Goal: Task Accomplishment & Management: Use online tool/utility

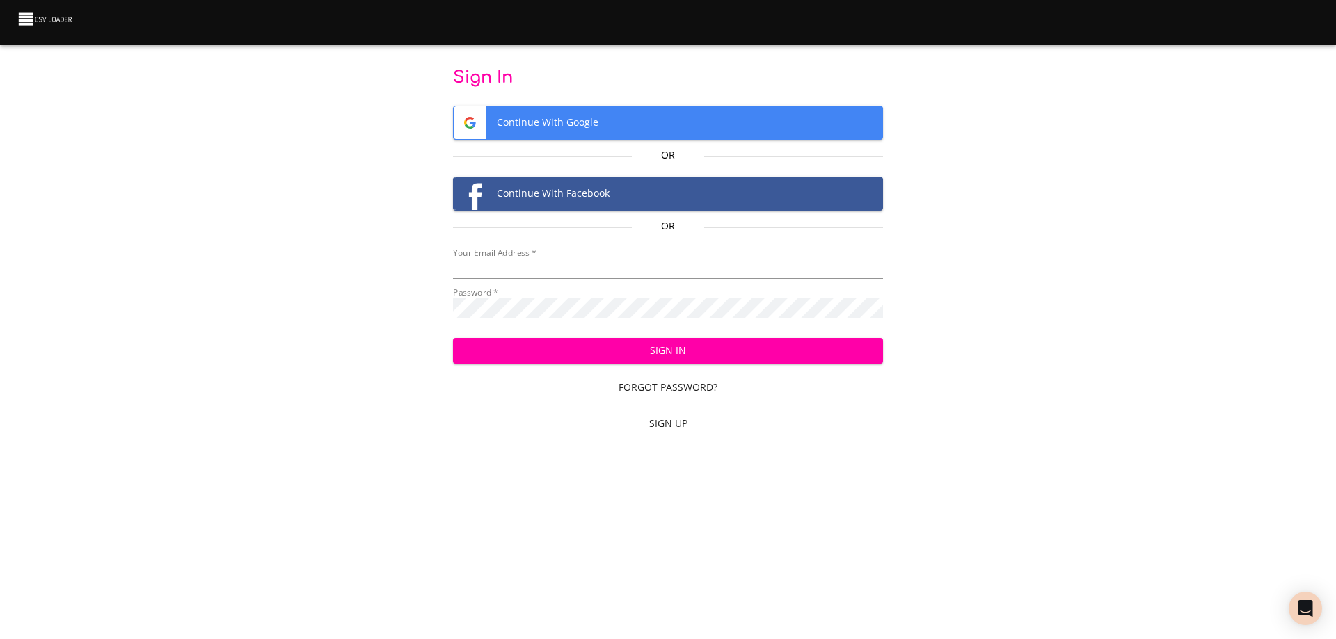
type input "[EMAIL_ADDRESS][DOMAIN_NAME]"
click at [678, 349] on span "Sign In" at bounding box center [668, 350] width 408 height 17
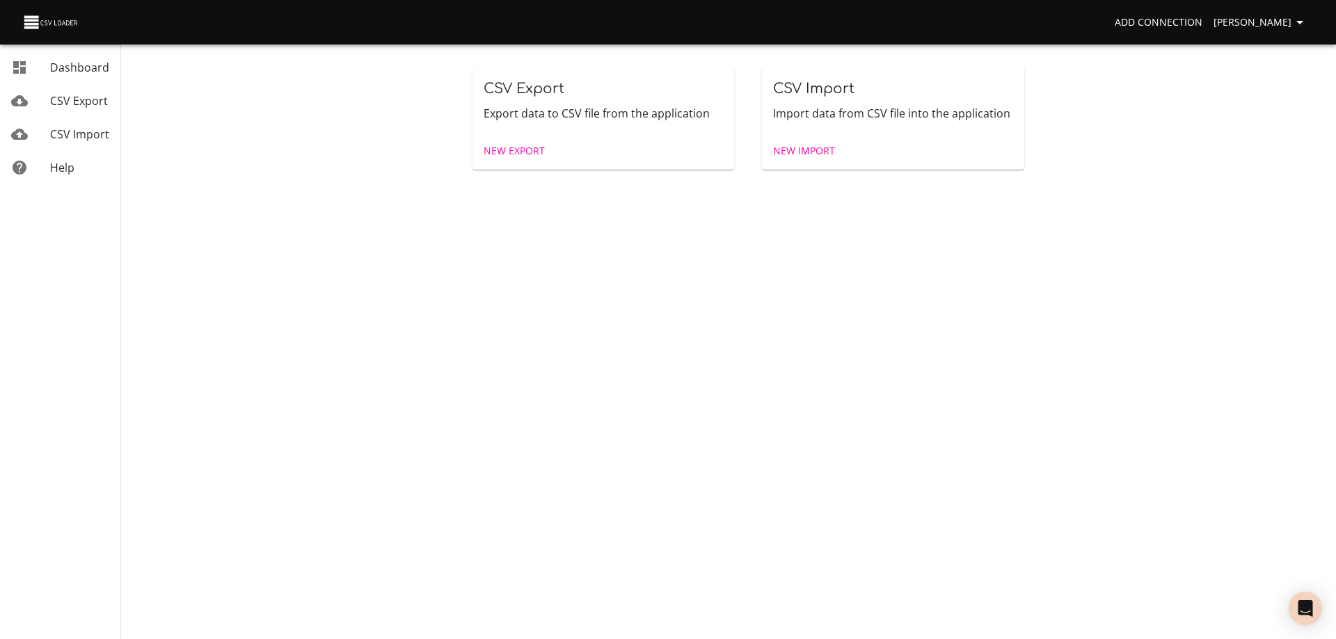
click at [818, 147] on span "New Import" at bounding box center [804, 151] width 62 height 17
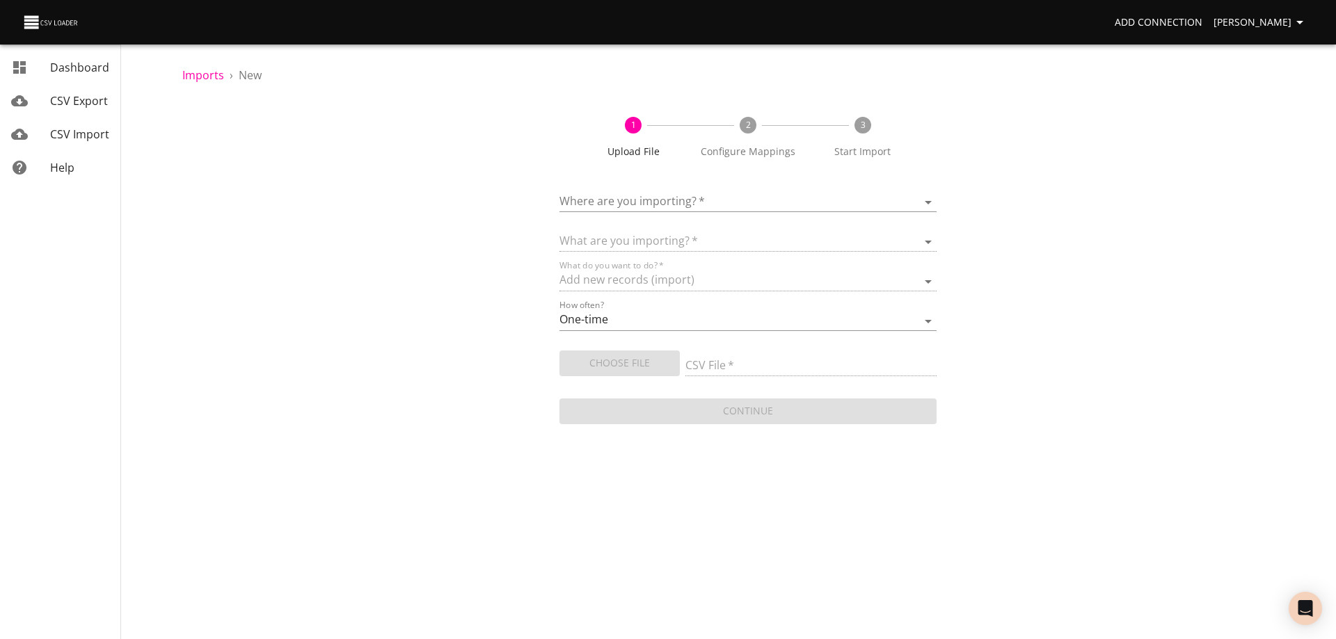
click at [717, 196] on body "Add Connection [PERSON_NAME] Dashboard CSV Export CSV Import Help Imports › New…" at bounding box center [668, 319] width 1336 height 639
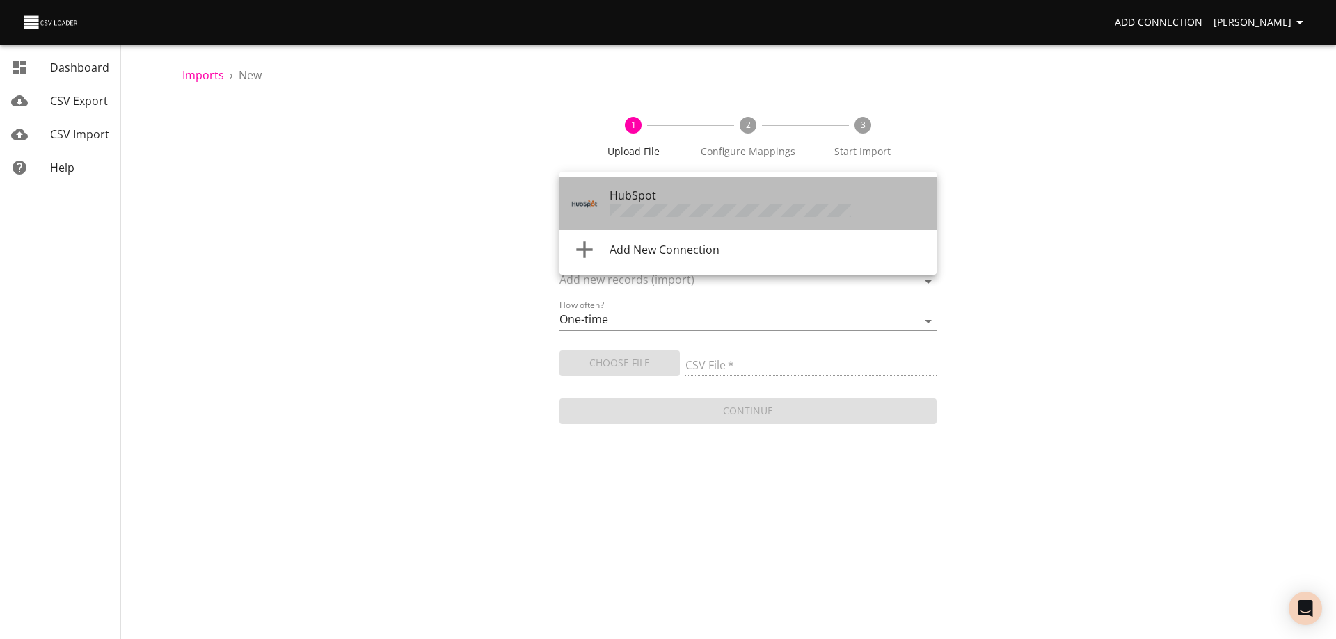
click at [701, 203] on div "HubSpot" at bounding box center [767, 203] width 316 height 33
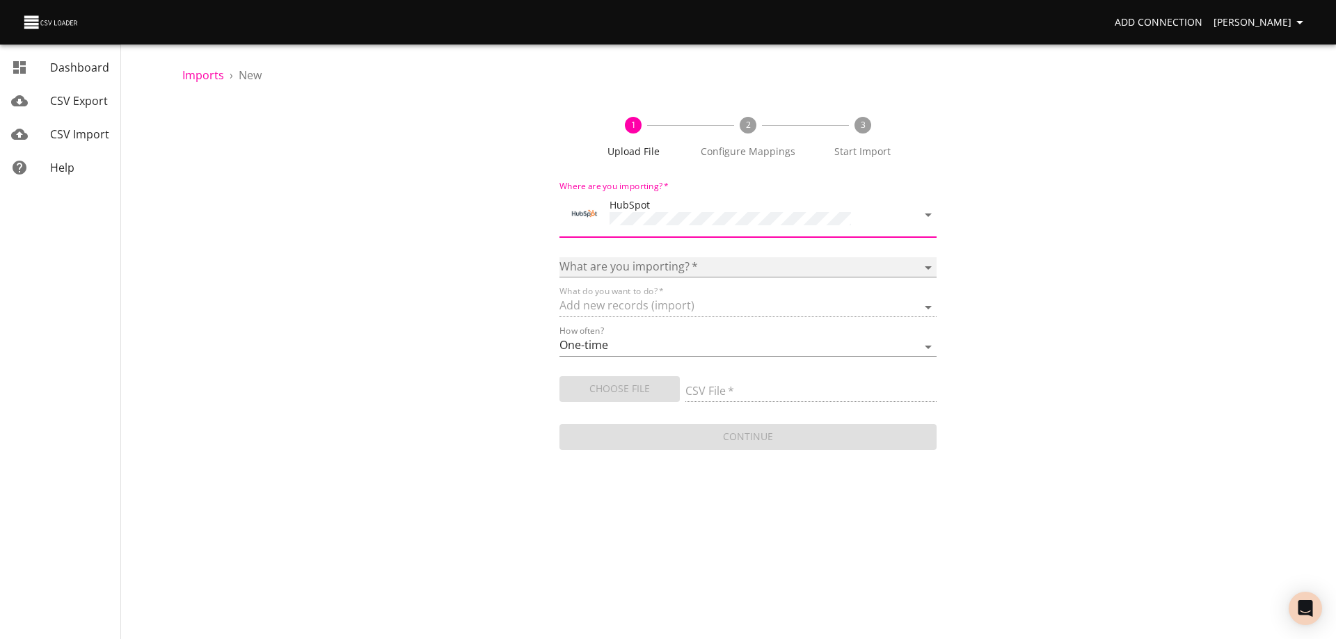
click at [708, 261] on select "Calls Companies Contacts Deals Emails Line items Meetings Notes Products Tasks …" at bounding box center [747, 267] width 377 height 20
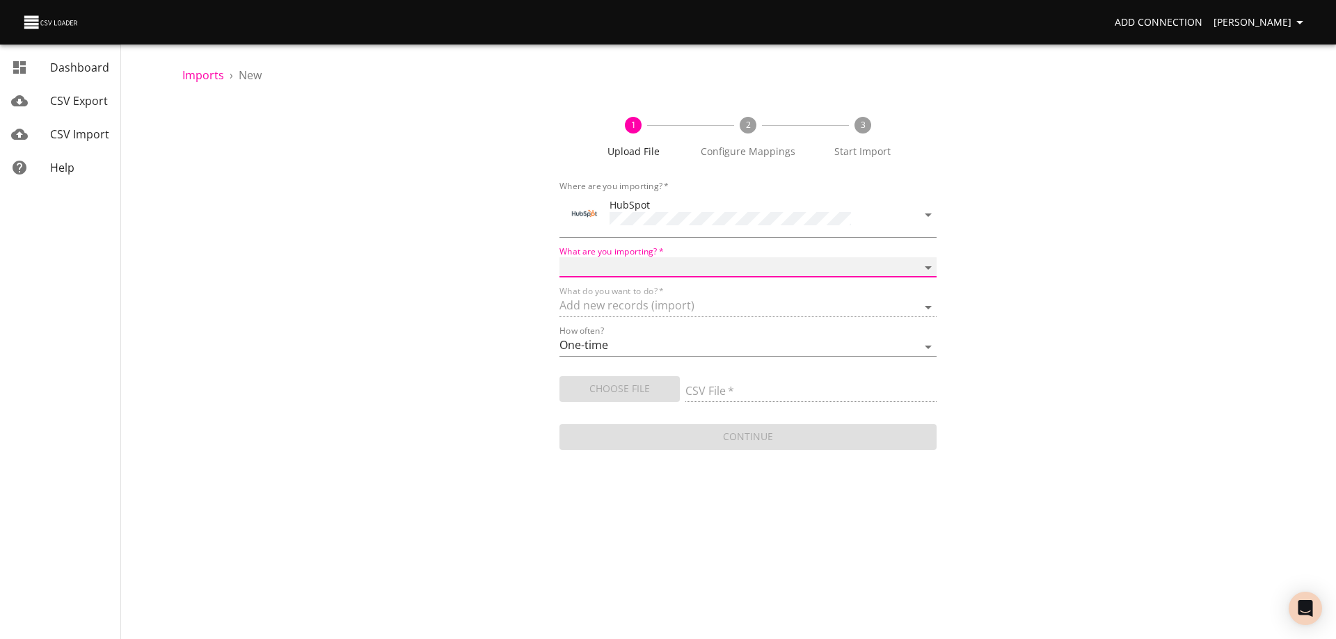
select select "deals"
click at [559, 257] on select "Calls Companies Contacts Deals Emails Line items Meetings Notes Products Tasks …" at bounding box center [747, 267] width 377 height 20
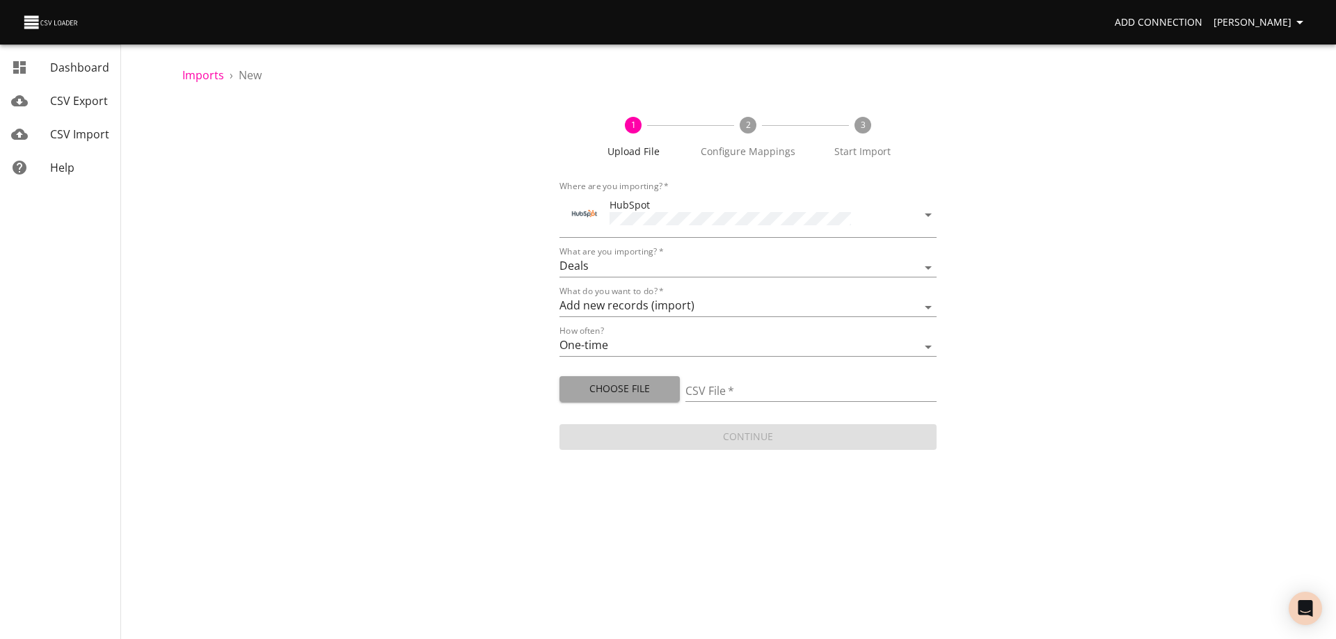
click at [637, 381] on span "Choose File" at bounding box center [619, 389] width 98 height 17
type input "Doctor Daily Sales 08142025.csv"
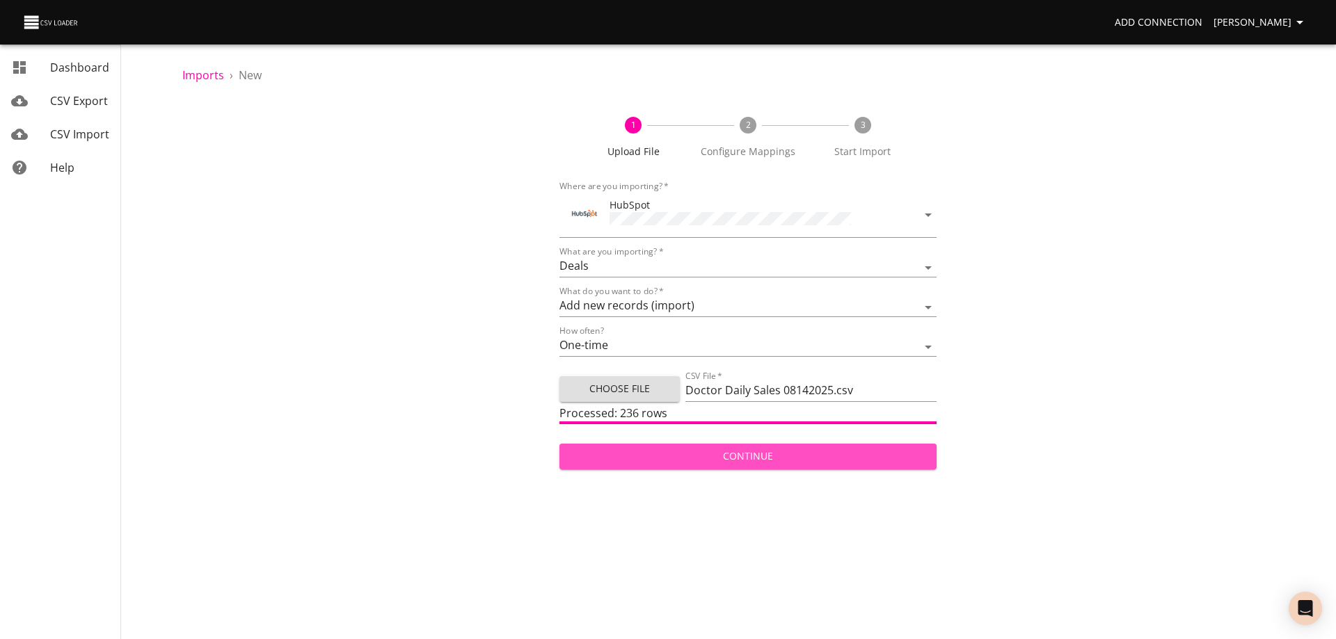
click at [755, 463] on button "Continue" at bounding box center [747, 457] width 377 height 26
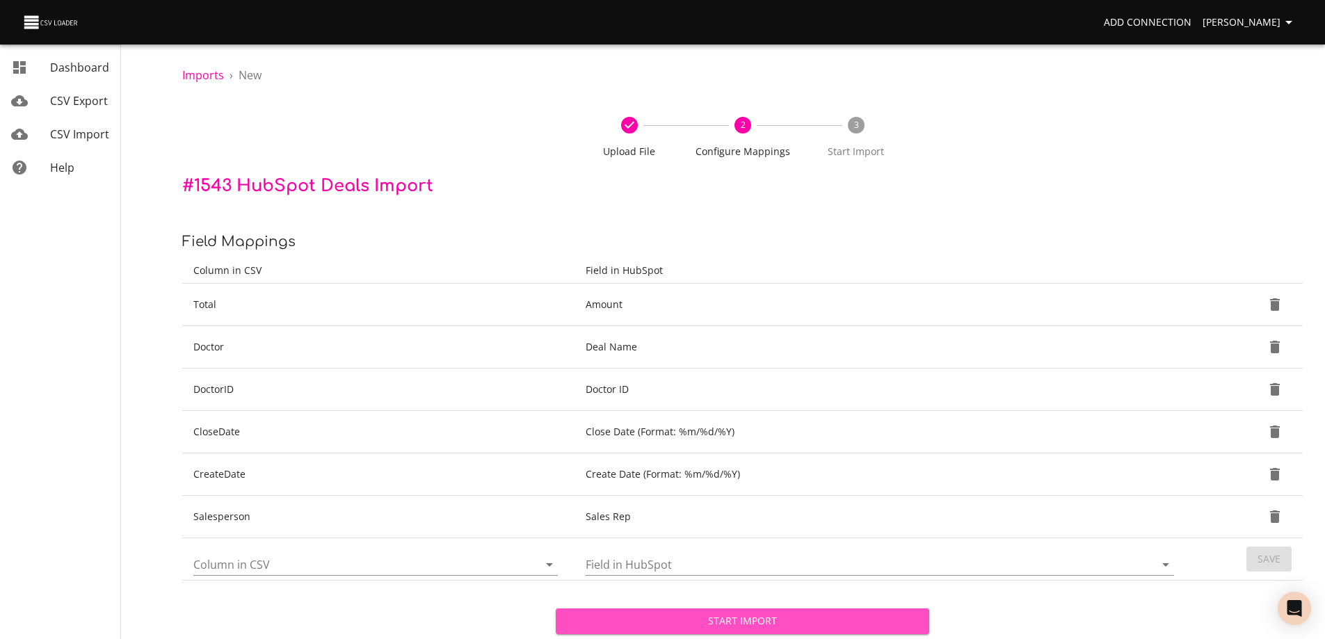
click at [788, 619] on span "Start Import" at bounding box center [742, 621] width 351 height 17
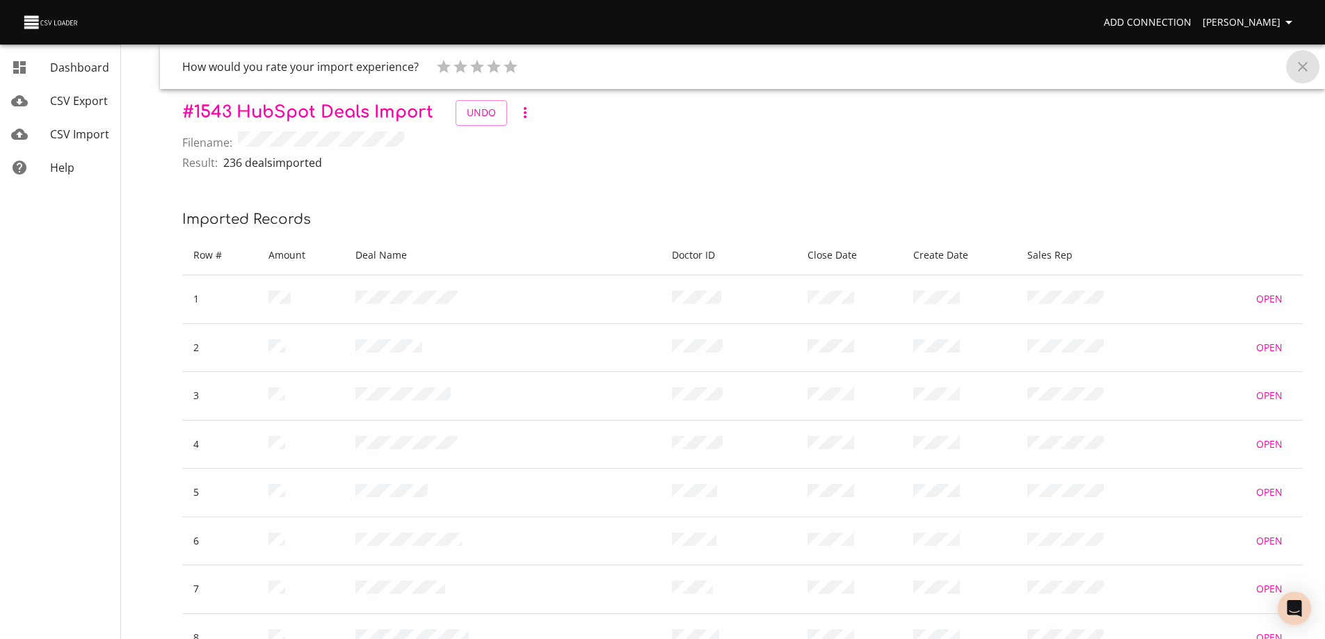
click at [1304, 71] on icon "Close" at bounding box center [1303, 66] width 17 height 17
